Goal: Task Accomplishment & Management: Manage account settings

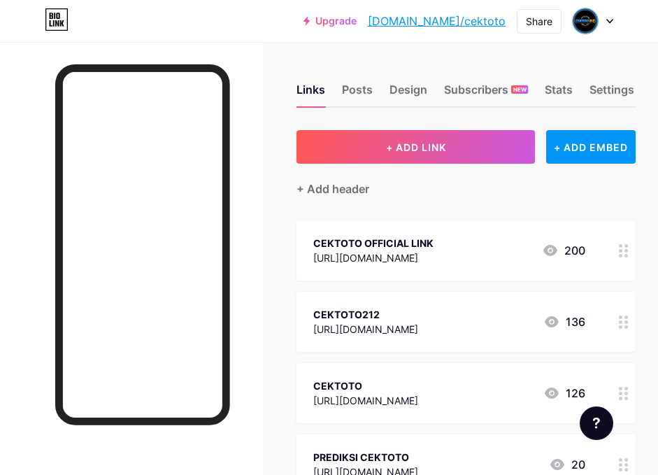
click at [496, 21] on link "[DOMAIN_NAME]/cektoto" at bounding box center [437, 21] width 138 height 17
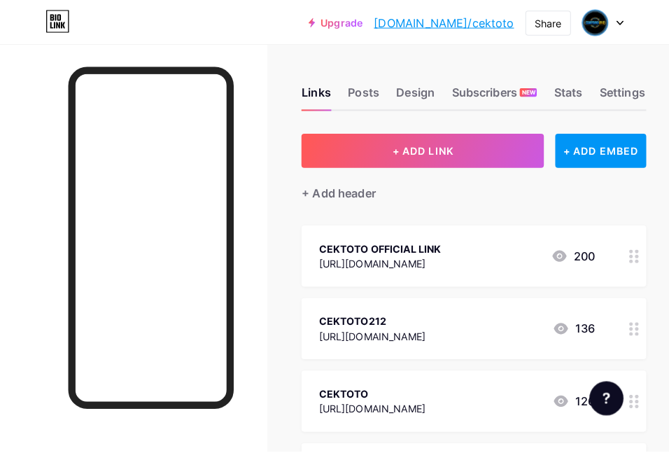
scroll to position [70, 0]
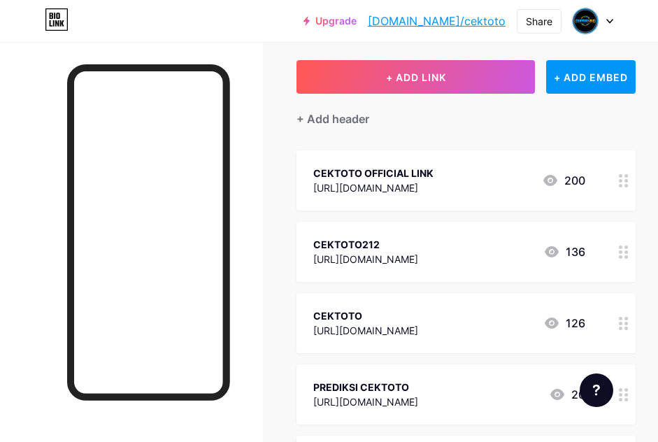
click at [391, 186] on div "[URL][DOMAIN_NAME]" at bounding box center [373, 188] width 120 height 15
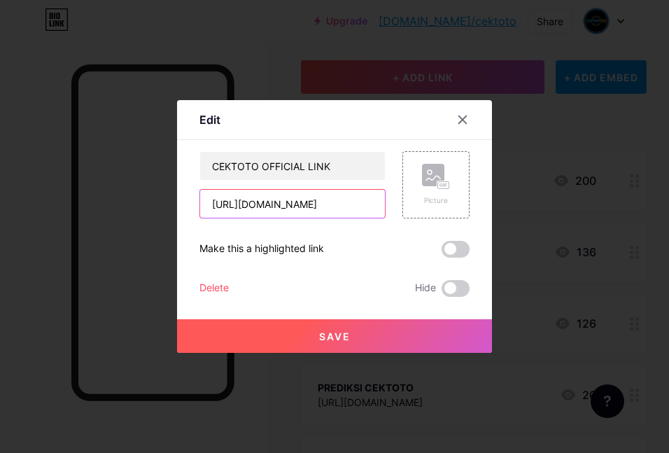
click at [270, 202] on input "[URL][DOMAIN_NAME]" at bounding box center [292, 204] width 185 height 28
click at [269, 202] on input "[URL][DOMAIN_NAME]" at bounding box center [292, 204] width 185 height 28
paste input "[DOMAIN_NAME][URL]"
type input "[URL][DOMAIN_NAME]"
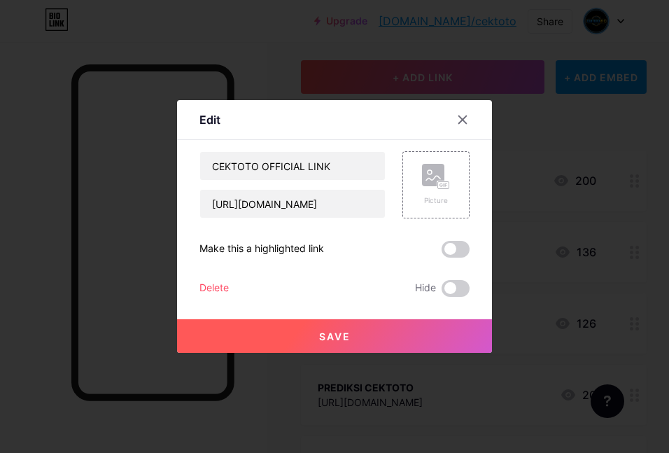
click at [348, 339] on button "Save" at bounding box center [334, 336] width 315 height 34
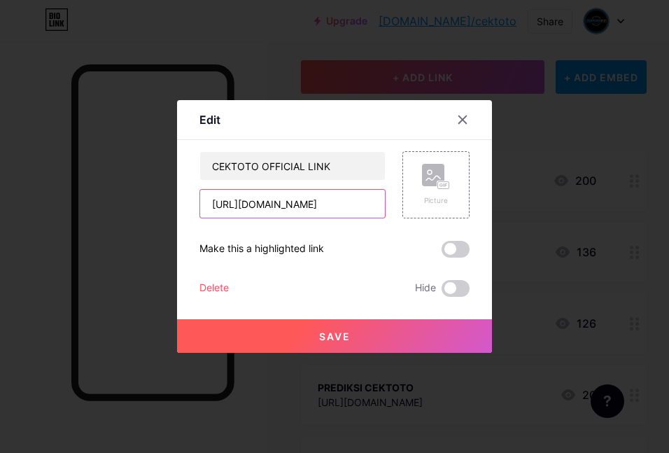
click at [266, 205] on input "[URL][DOMAIN_NAME]" at bounding box center [292, 204] width 185 height 28
drag, startPoint x: 266, startPoint y: 205, endPoint x: 335, endPoint y: 199, distance: 69.5
click at [335, 199] on input "[URL][DOMAIN_NAME]" at bounding box center [292, 204] width 185 height 28
paste input "[URL][DOMAIN_NAME]"
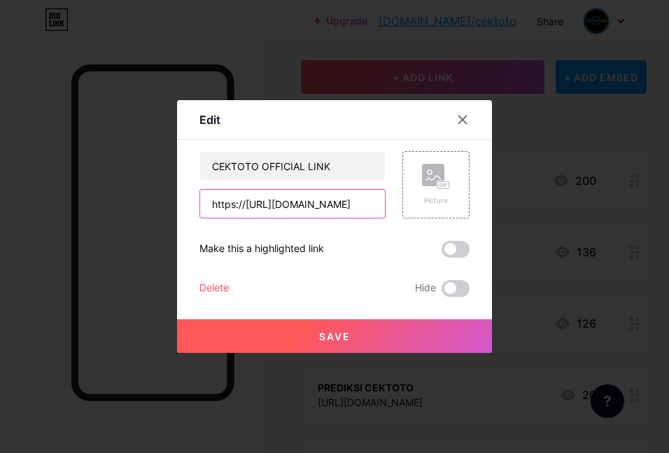
paste input "text"
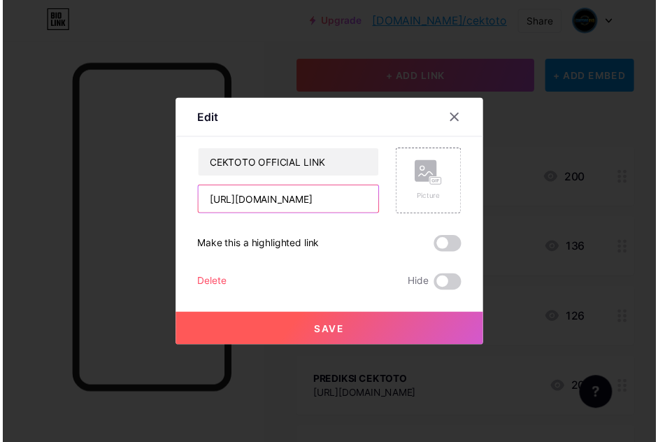
scroll to position [0, 0]
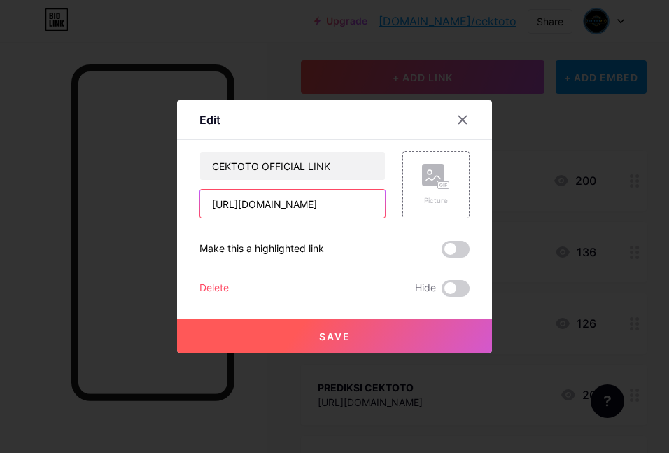
type input "[URL][DOMAIN_NAME]"
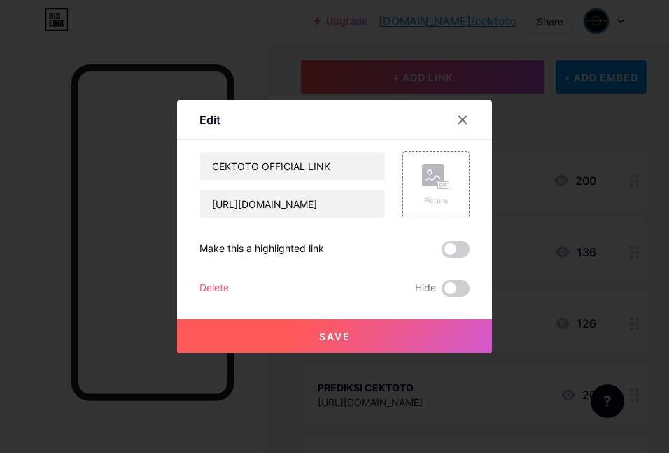
click at [350, 351] on button "Save" at bounding box center [334, 336] width 315 height 34
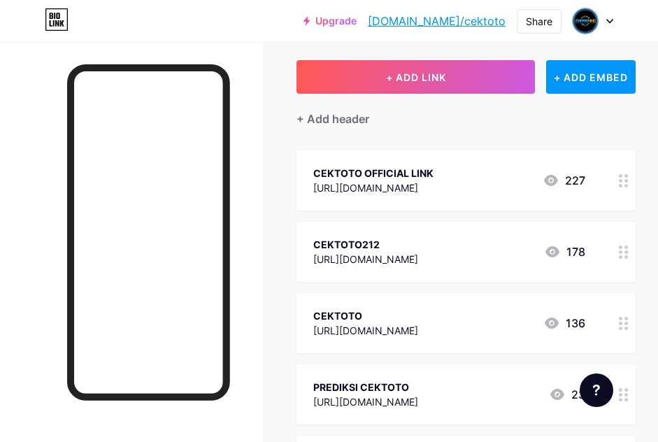
scroll to position [140, 0]
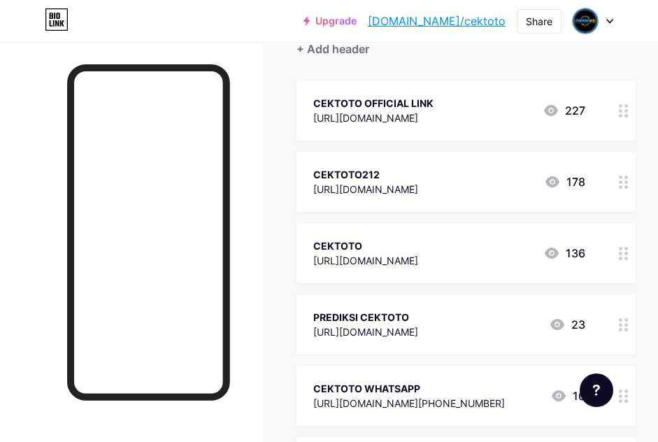
click at [397, 252] on div "CEKTOTO" at bounding box center [365, 246] width 105 height 15
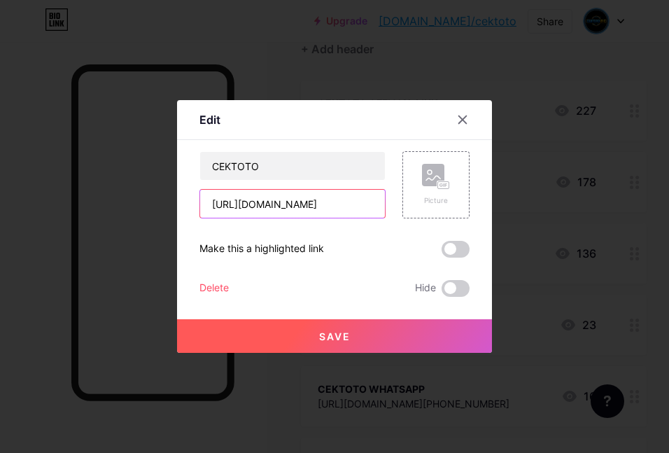
click at [293, 203] on input "[URL][DOMAIN_NAME]" at bounding box center [292, 204] width 185 height 28
paste input "[DOMAIN_NAME]"
type input "[URL][DOMAIN_NAME]"
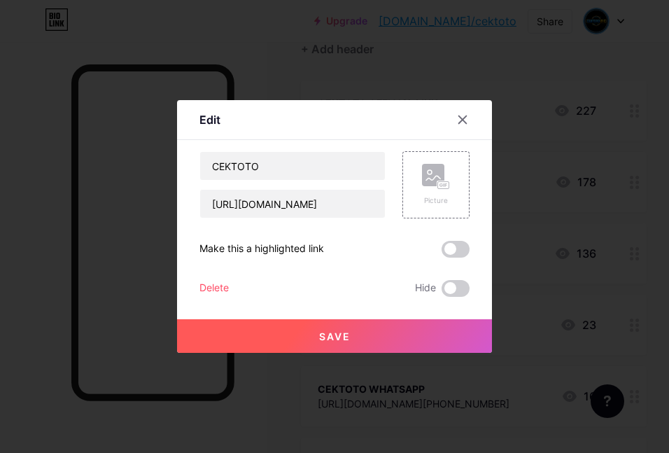
click at [307, 339] on button "Save" at bounding box center [334, 336] width 315 height 34
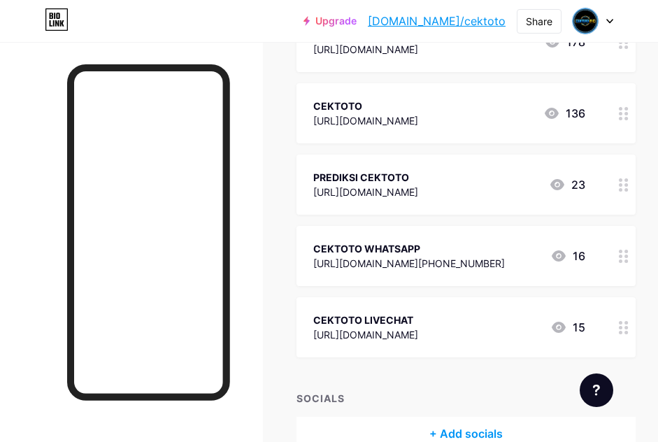
scroll to position [358, 0]
